Goal: Register for event/course

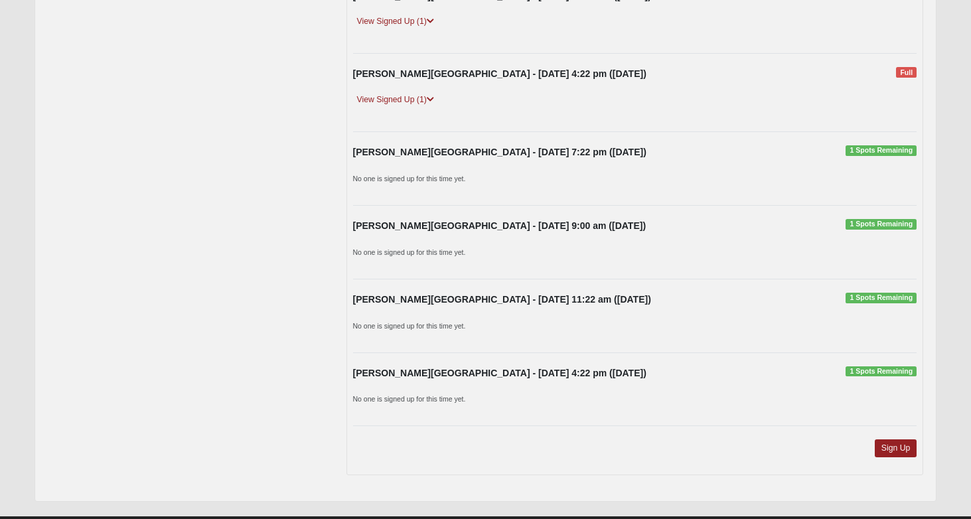
scroll to position [1042, 0]
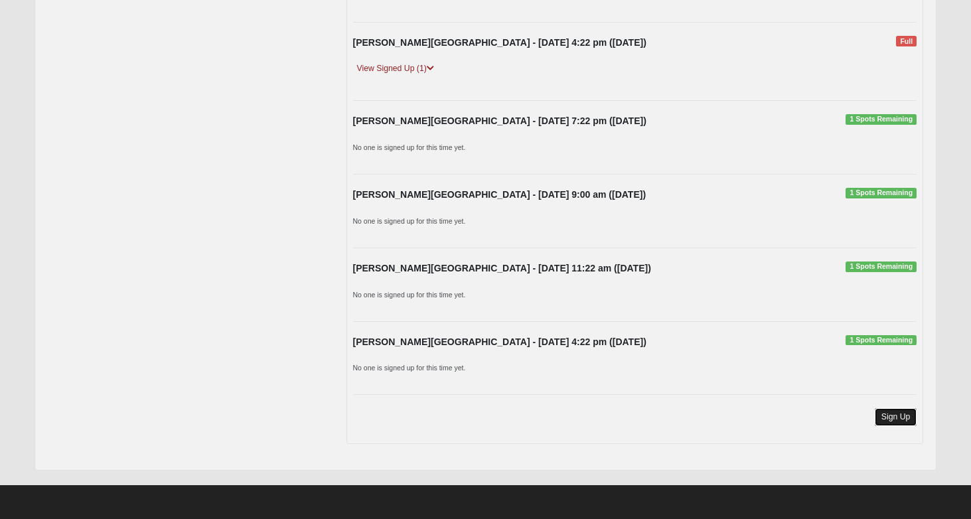
click at [896, 417] on link "Sign Up" at bounding box center [896, 417] width 42 height 18
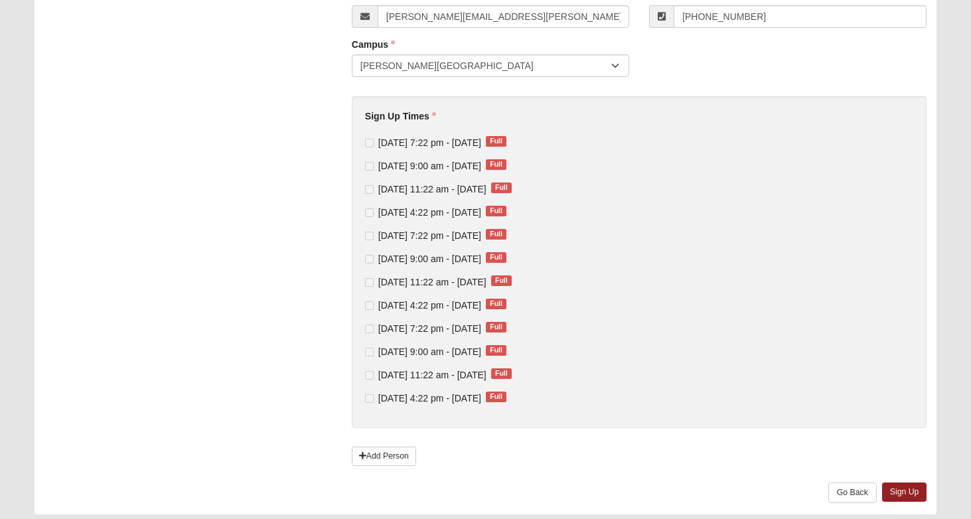
scroll to position [241, 0]
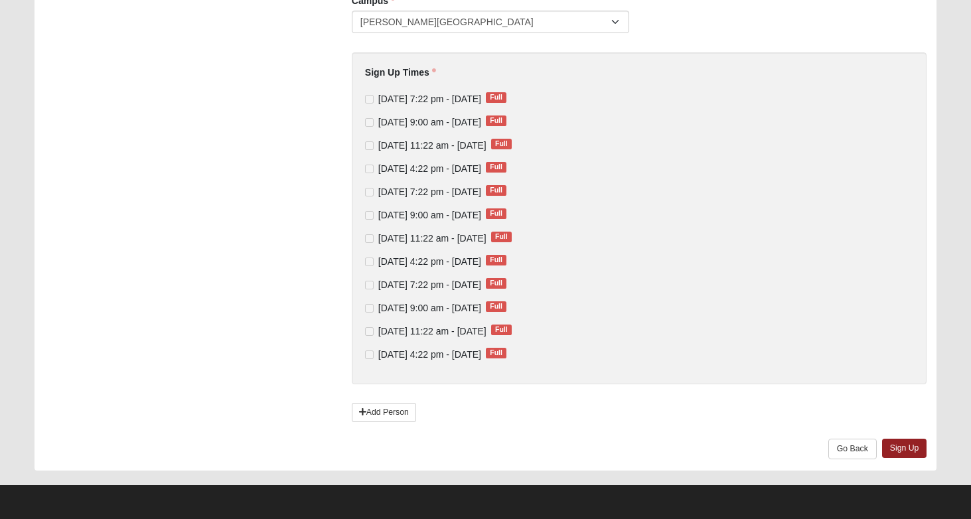
click at [599, 273] on div "[DATE] 7:22 pm - [DATE] Full [DATE] 9:00 am - [DATE] Full [DATE] 11:22 am - [DA…" at bounding box center [639, 226] width 549 height 269
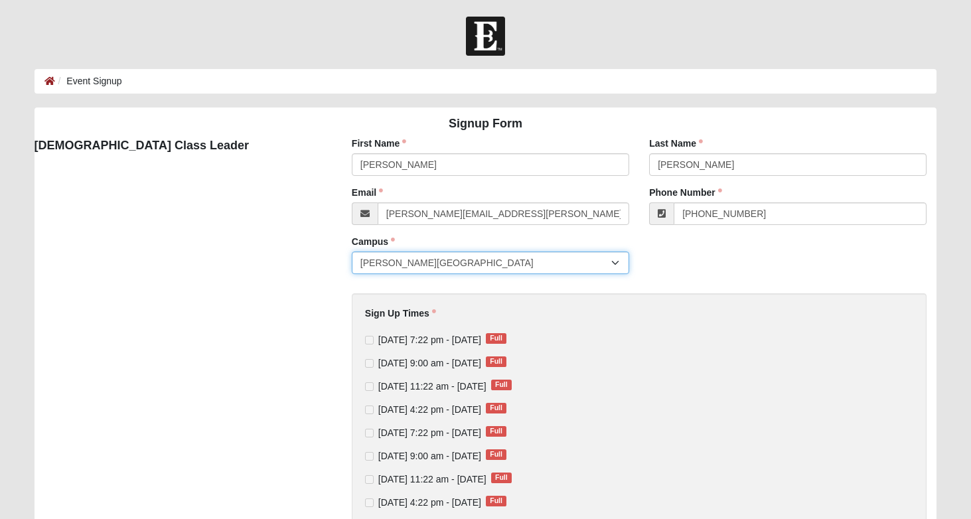
click at [433, 260] on select "[PERSON_NAME][GEOGRAPHIC_DATA]" at bounding box center [490, 262] width 277 height 23
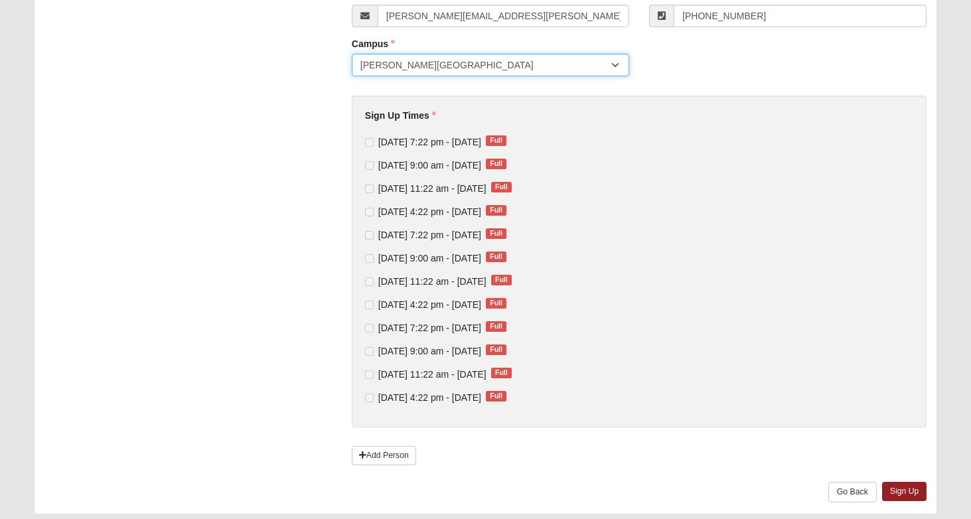
scroll to position [241, 0]
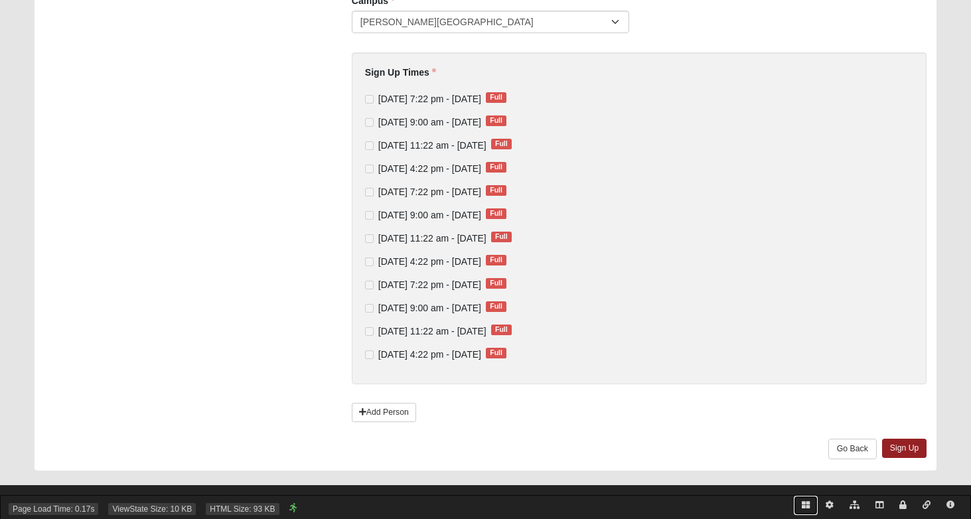
click at [804, 501] on icon at bounding box center [806, 505] width 8 height 8
click at [803, 504] on icon at bounding box center [806, 505] width 8 height 8
click at [854, 507] on icon at bounding box center [854, 505] width 10 height 8
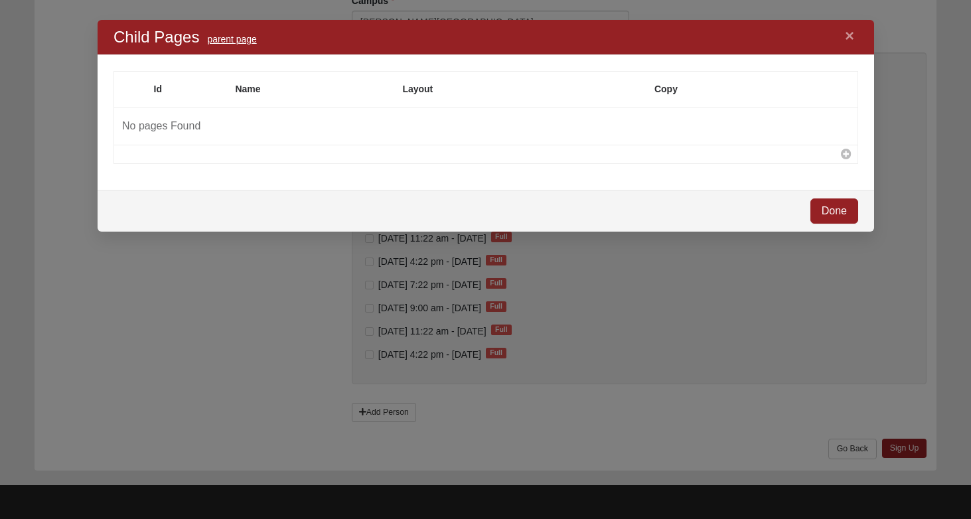
scroll to position [211, 776]
click at [847, 40] on link "×" at bounding box center [848, 36] width 17 height 24
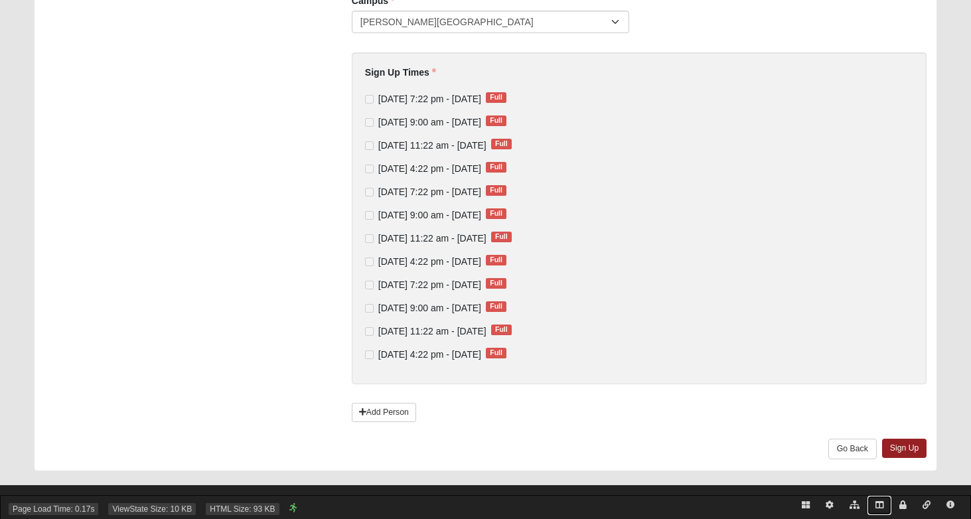
click at [881, 504] on icon at bounding box center [879, 505] width 8 height 8
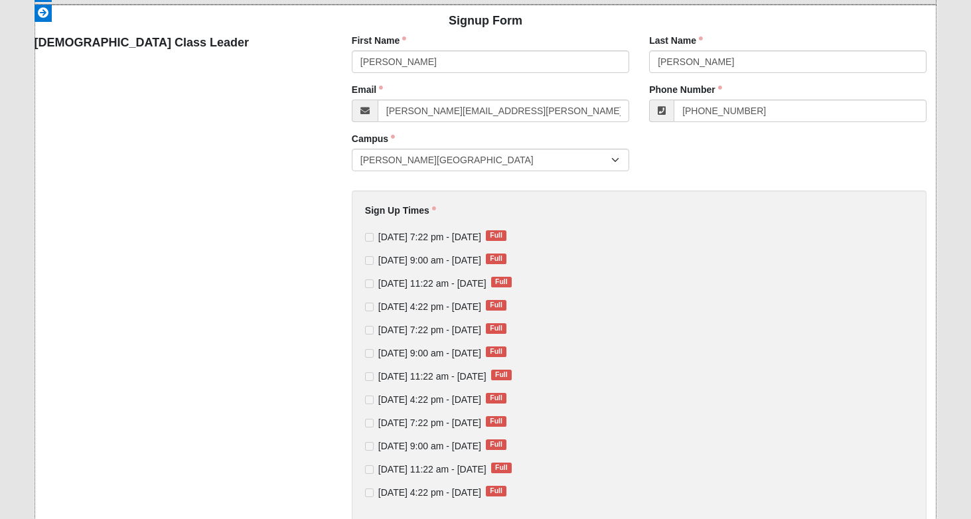
scroll to position [0, 0]
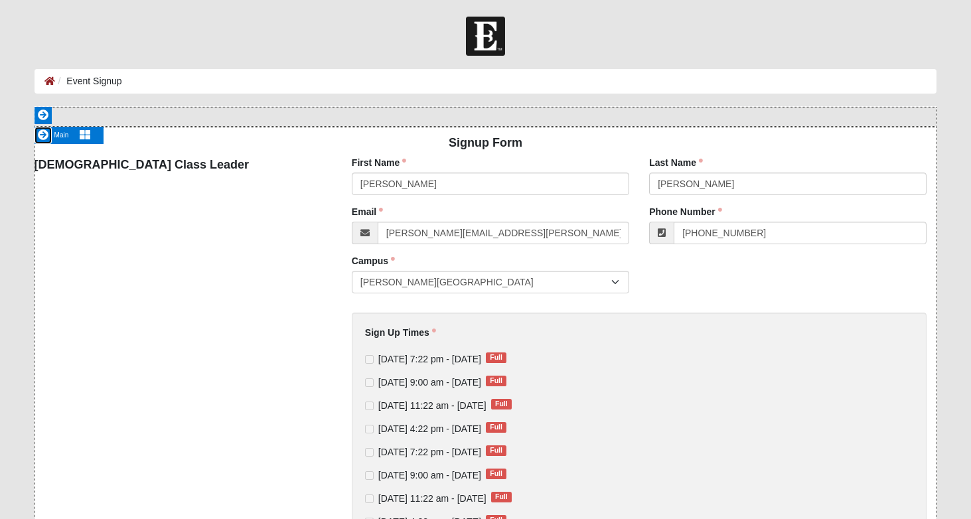
click at [44, 129] on link at bounding box center [43, 135] width 17 height 17
click at [80, 137] on icon at bounding box center [85, 134] width 11 height 11
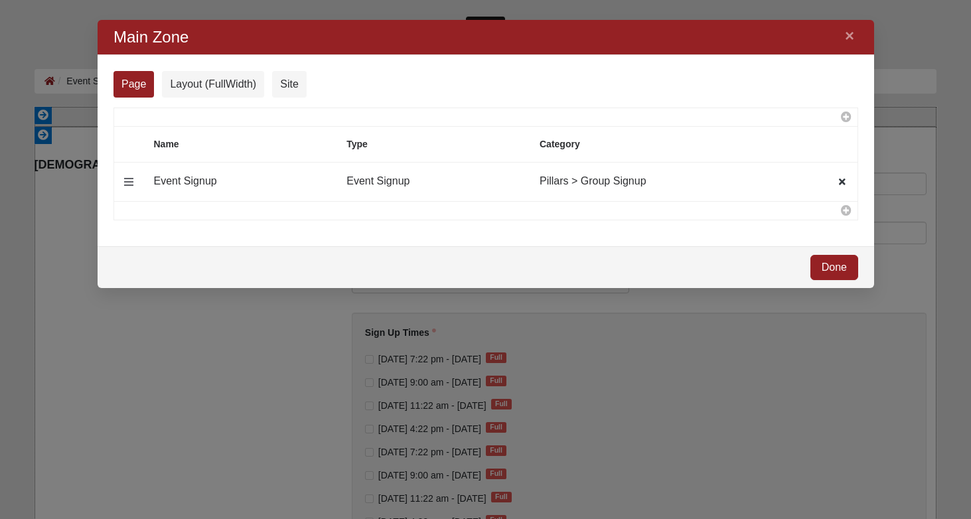
scroll to position [267, 776]
click at [234, 79] on link "Layout (FullWidth)" at bounding box center [212, 84] width 102 height 27
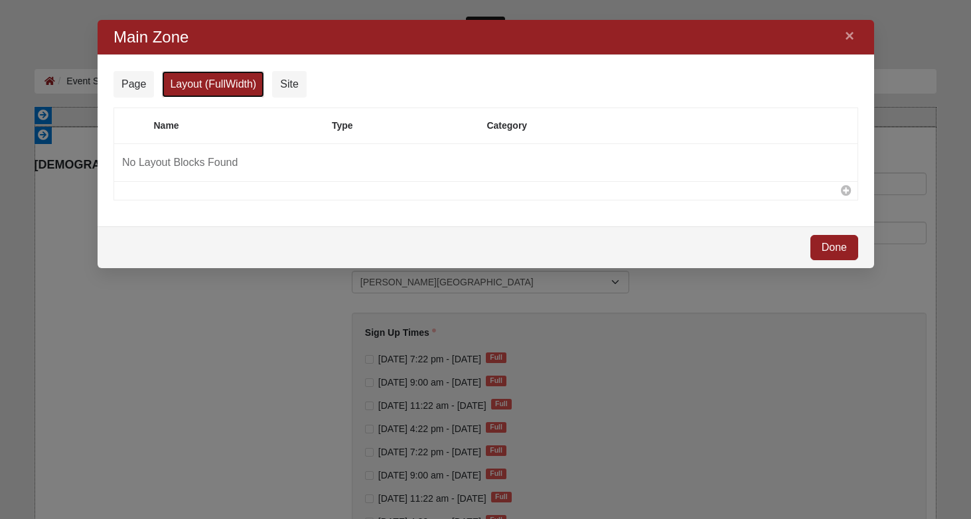
scroll to position [7, 7]
click at [285, 73] on link "Site" at bounding box center [288, 84] width 35 height 27
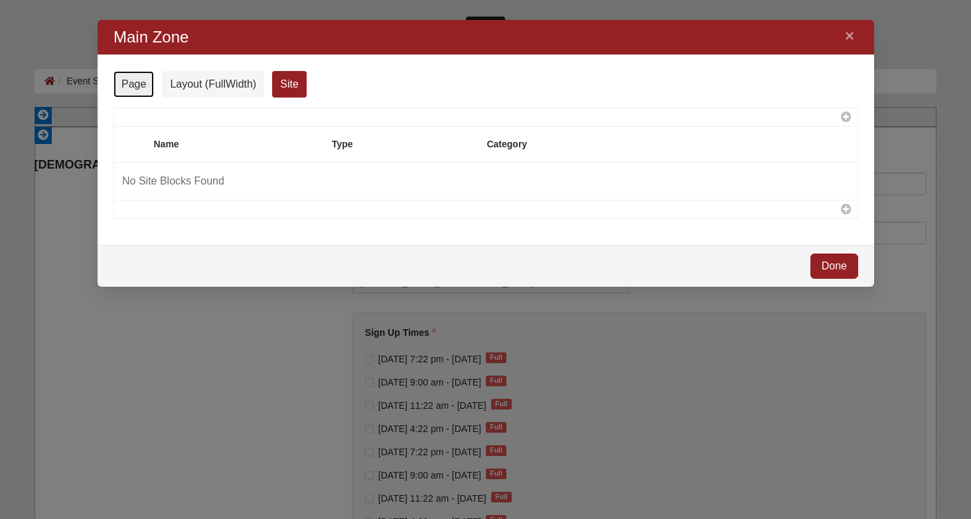
click at [143, 78] on link "Page" at bounding box center [133, 84] width 40 height 27
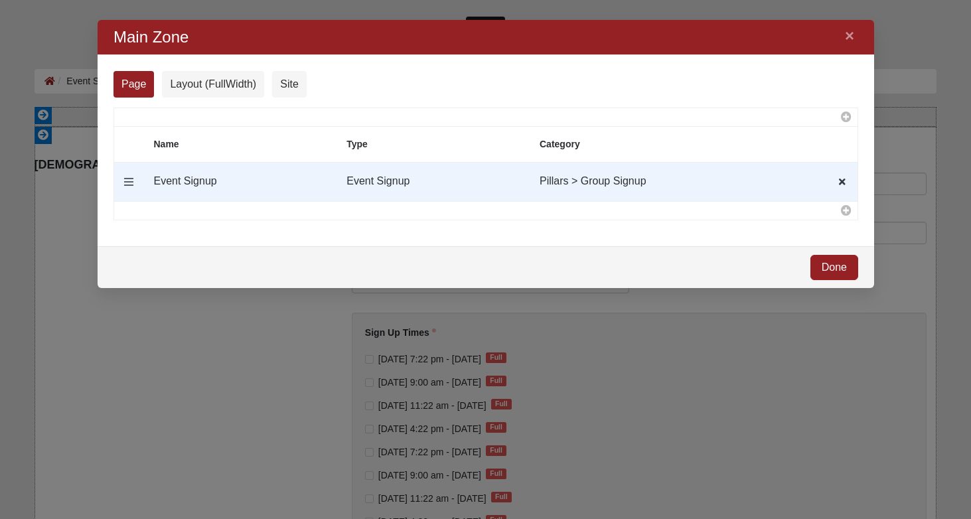
click at [429, 177] on td "Event Signup" at bounding box center [434, 182] width 193 height 39
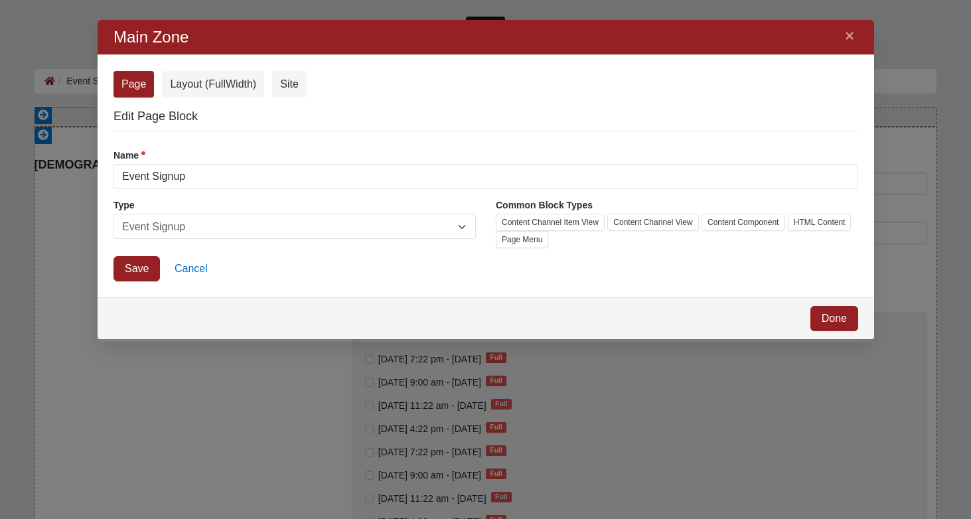
scroll to position [321, 776]
click at [220, 84] on link "Layout (FullWidth)" at bounding box center [212, 84] width 102 height 27
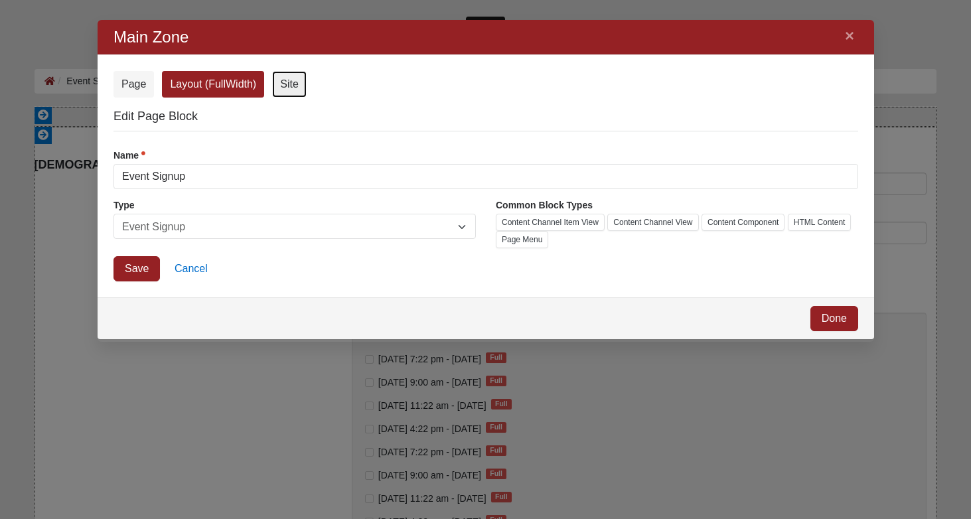
click at [296, 80] on link "Site" at bounding box center [288, 84] width 35 height 27
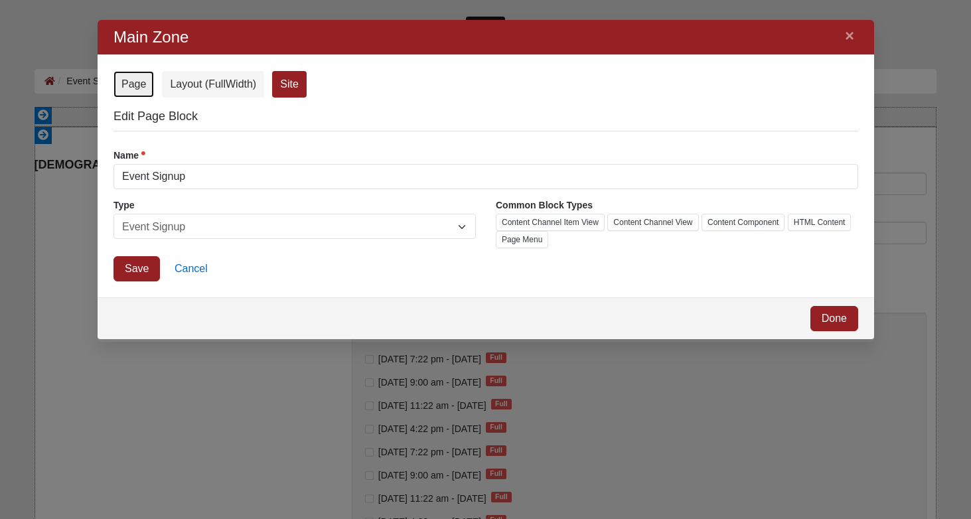
click at [135, 84] on link "Page" at bounding box center [133, 84] width 40 height 27
click at [309, 231] on span "Event Signup" at bounding box center [289, 226] width 336 height 25
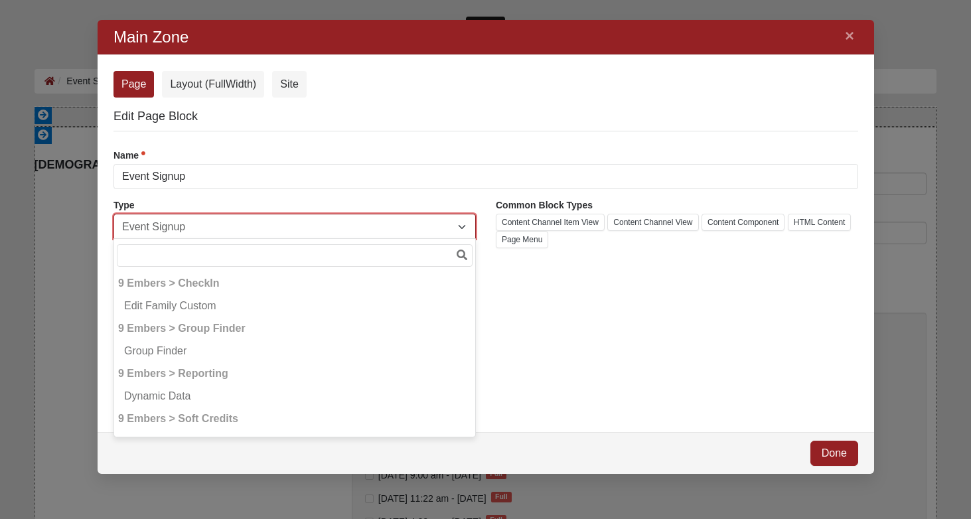
scroll to position [454, 776]
click at [799, 401] on div "Error Page Layout (FullWidth) Site Edit Page Block Name Event Signup Name is re…" at bounding box center [485, 243] width 776 height 377
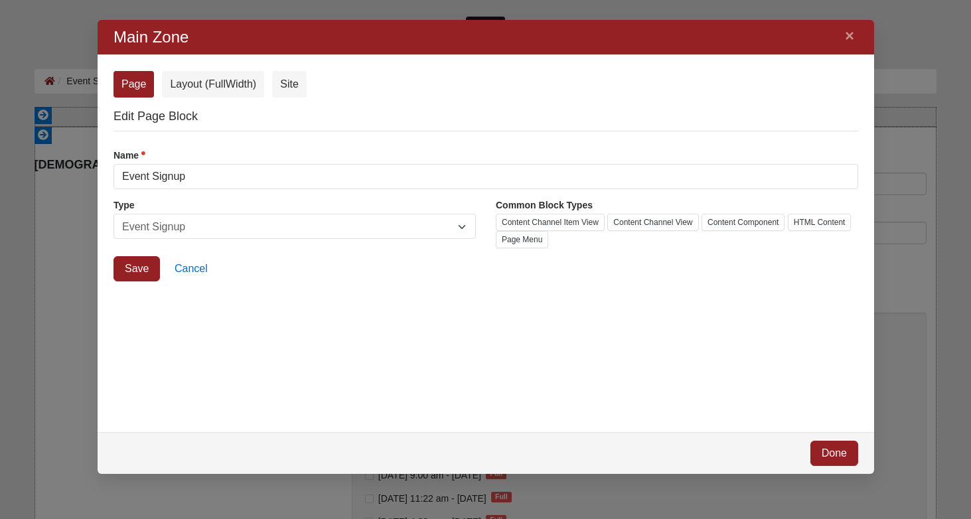
click at [313, 224] on span "Event Signup" at bounding box center [289, 226] width 336 height 25
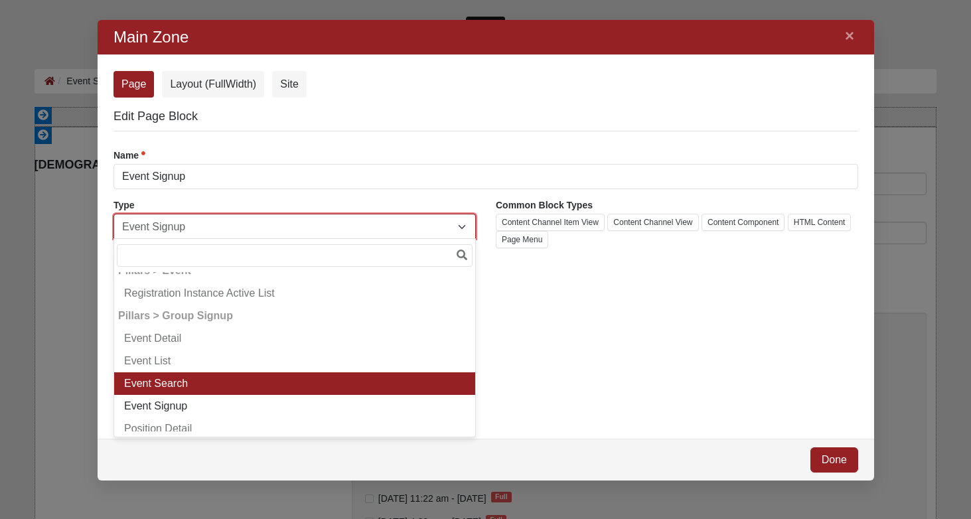
scroll to position [14314, 0]
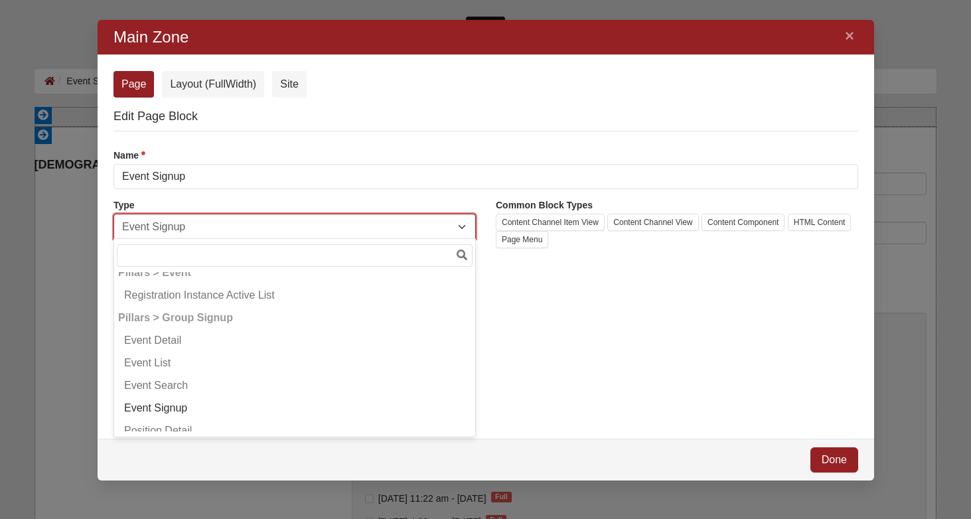
click at [634, 360] on div "Error Page Layout (FullWidth) Site Edit Page Block Name Event Signup Name is re…" at bounding box center [485, 247] width 776 height 384
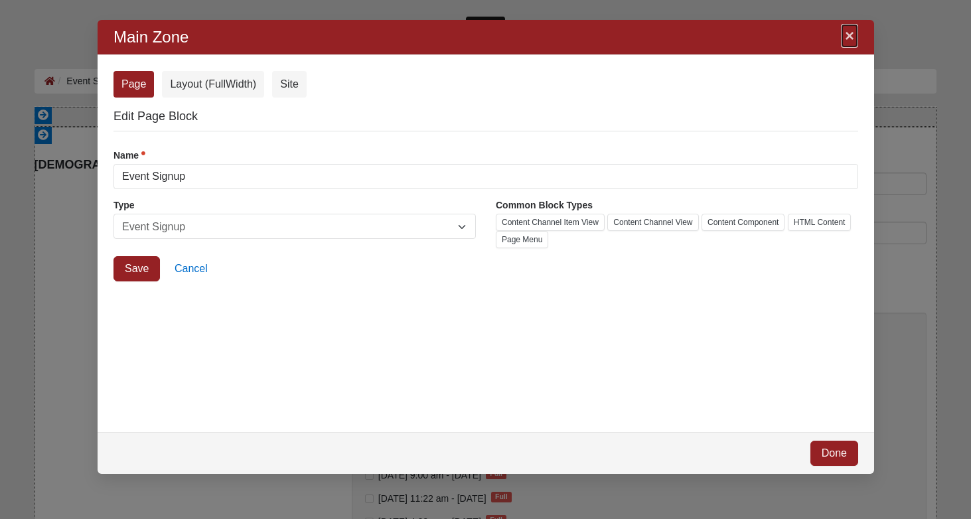
click at [847, 35] on link "×" at bounding box center [848, 36] width 17 height 24
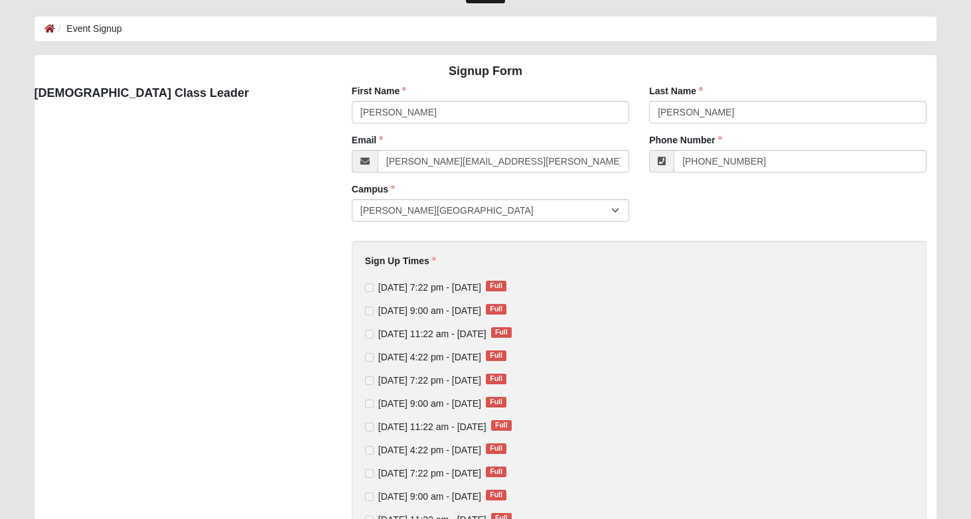
scroll to position [241, 0]
